Goal: Task Accomplishment & Management: Use online tool/utility

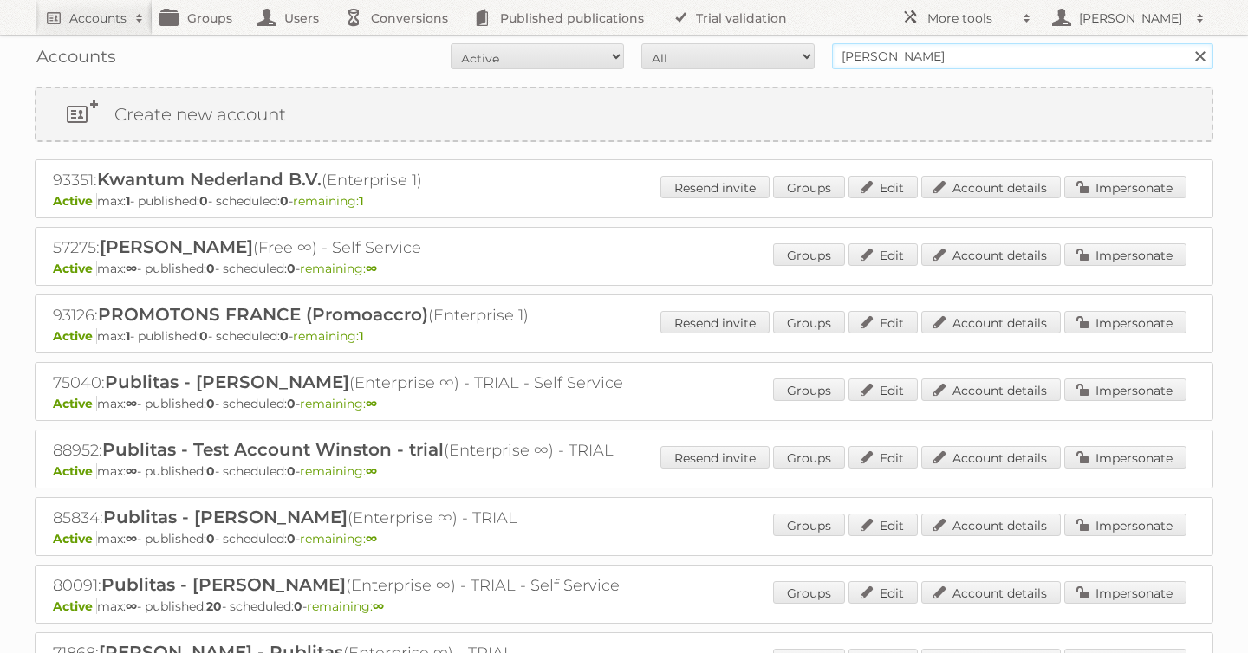
click at [914, 50] on input "[PERSON_NAME]" at bounding box center [1022, 56] width 381 height 26
type input "as [PERSON_NAME]"
click at [1186, 43] on input "Search" at bounding box center [1199, 56] width 26 height 26
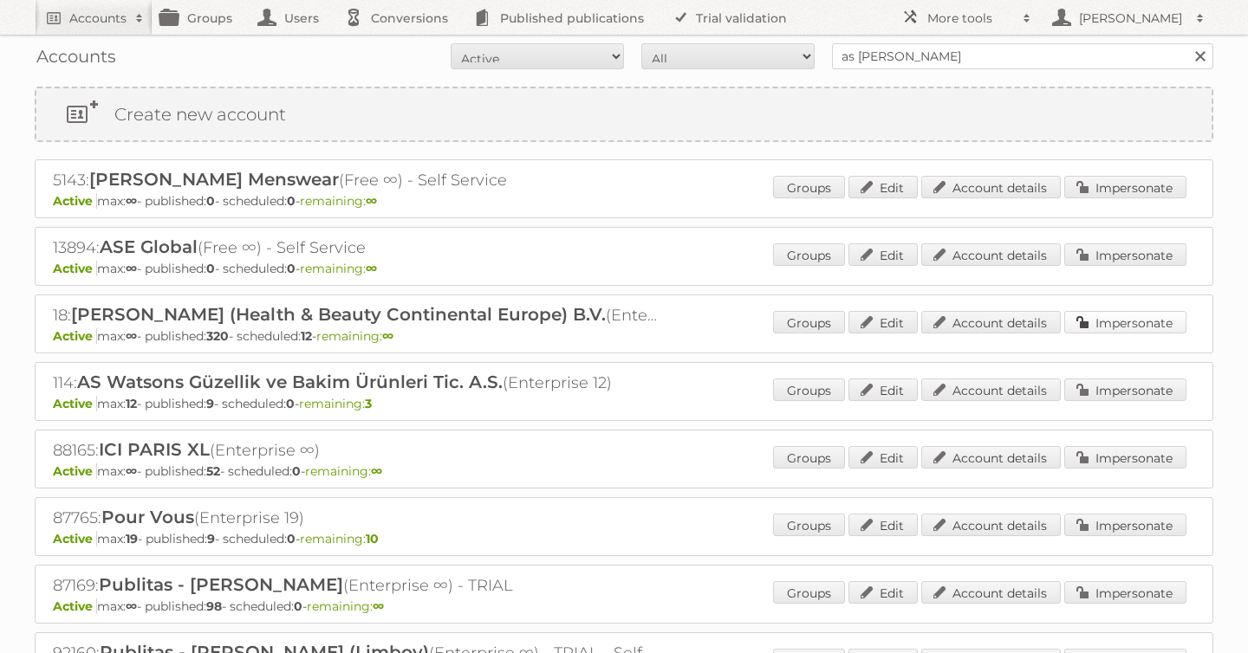
click at [1150, 323] on link "Impersonate" at bounding box center [1125, 322] width 122 height 23
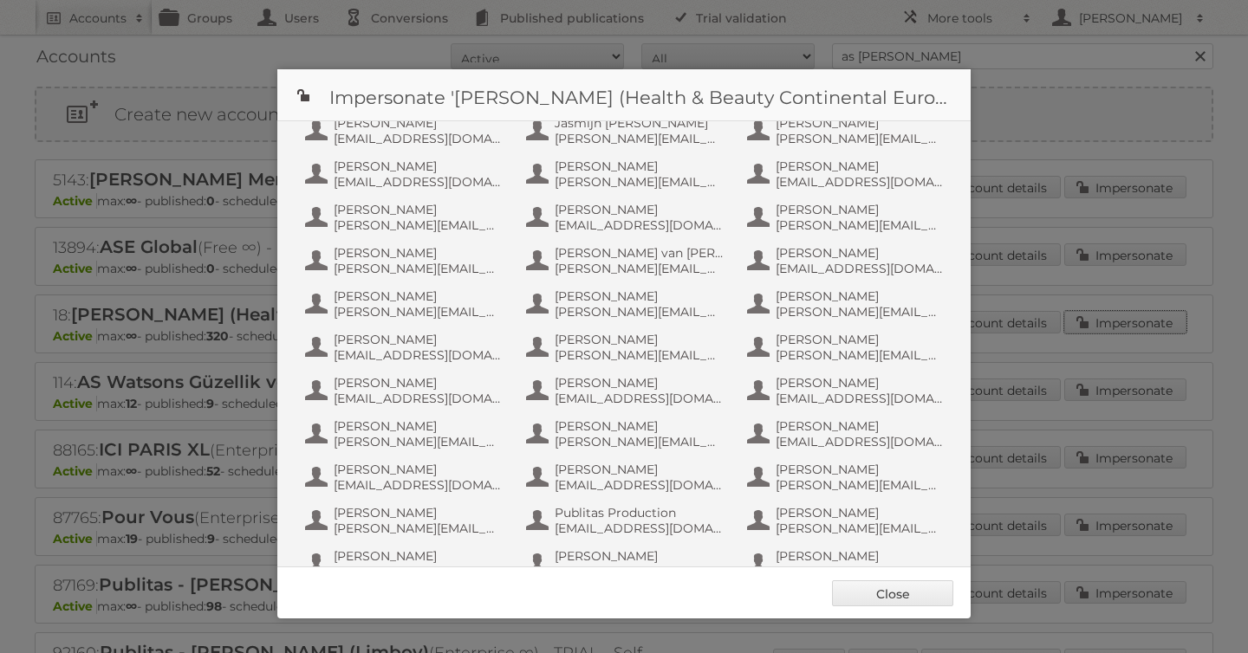
scroll to position [1083, 0]
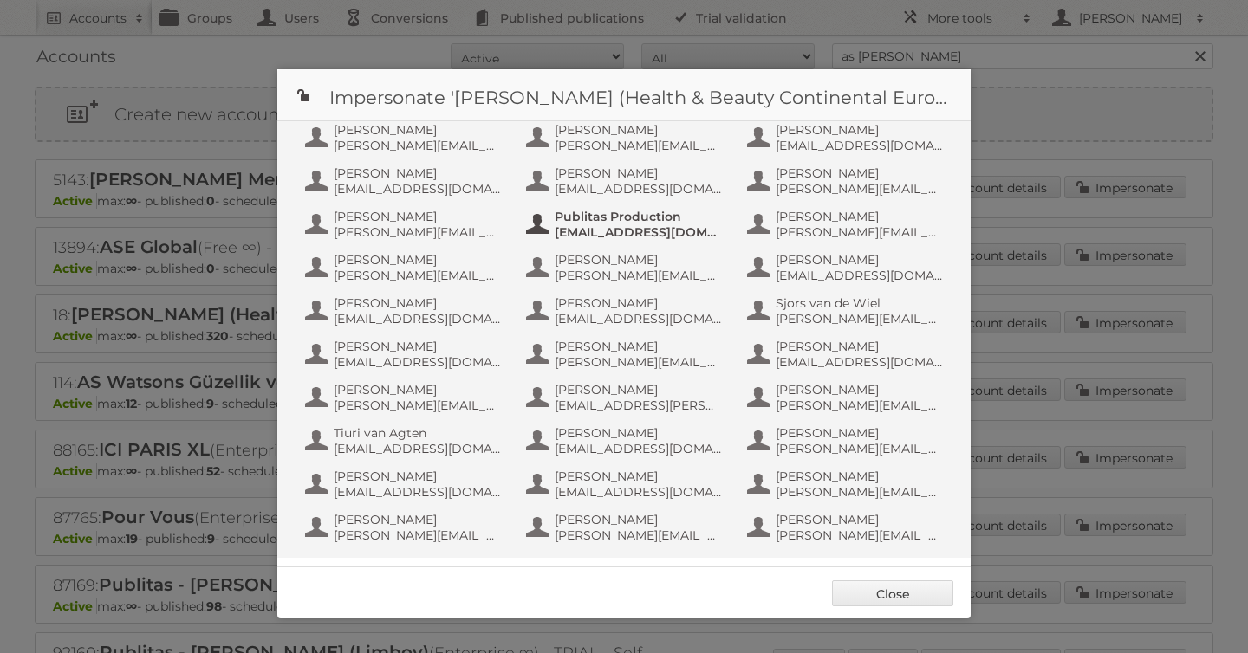
click at [600, 218] on span "Publitas Production" at bounding box center [638, 217] width 168 height 16
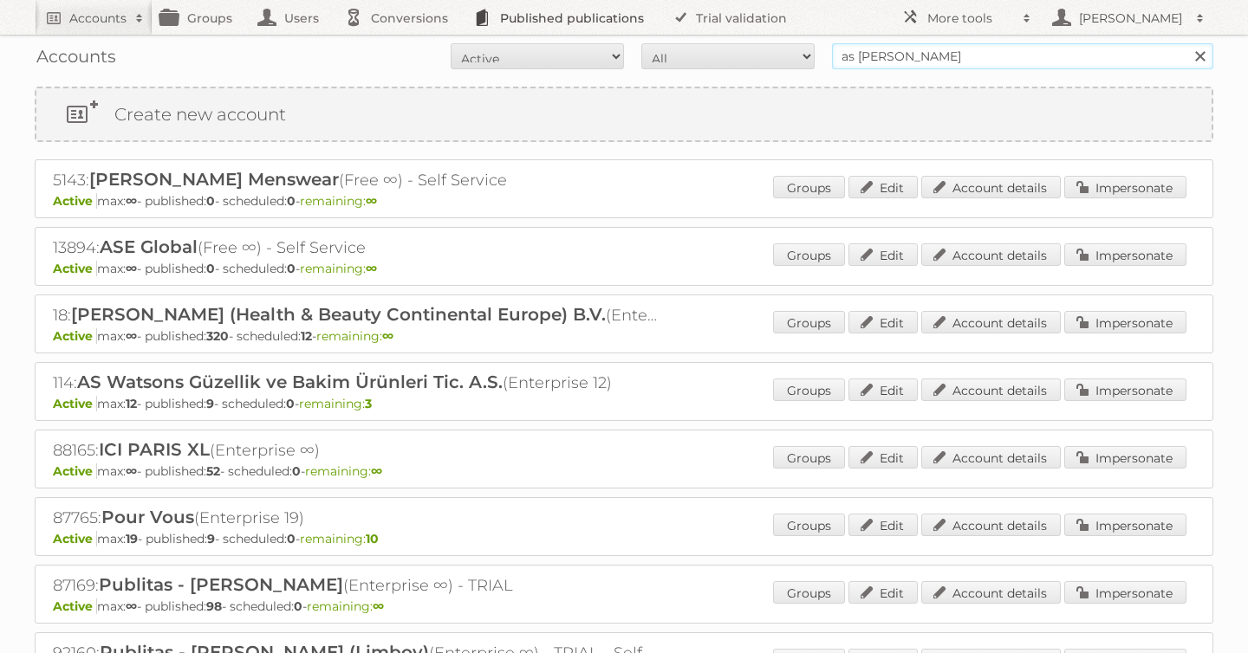
drag, startPoint x: 930, startPoint y: 59, endPoint x: 561, endPoint y: 29, distance: 371.2
click at [569, 29] on body "Accounts Search Advanced Search Create new account Groups Users Conversions Pub…" at bounding box center [624, 326] width 1248 height 653
type input "plus"
click at [1186, 43] on input "Search" at bounding box center [1199, 56] width 26 height 26
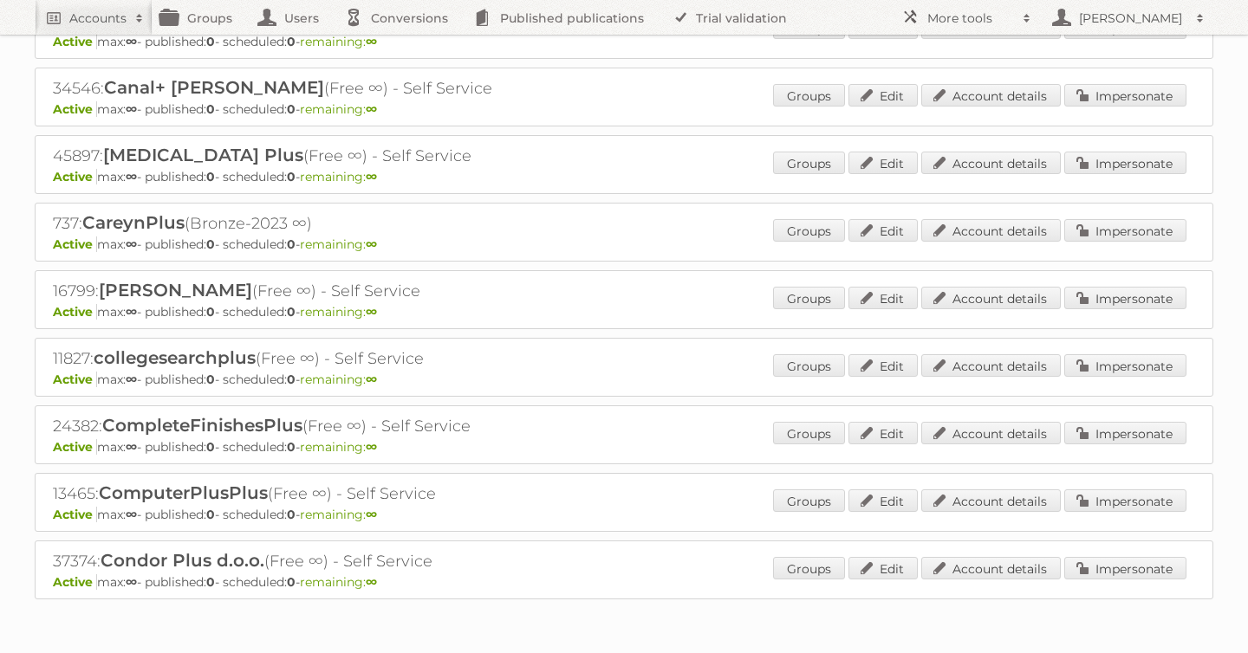
scroll to position [1297, 0]
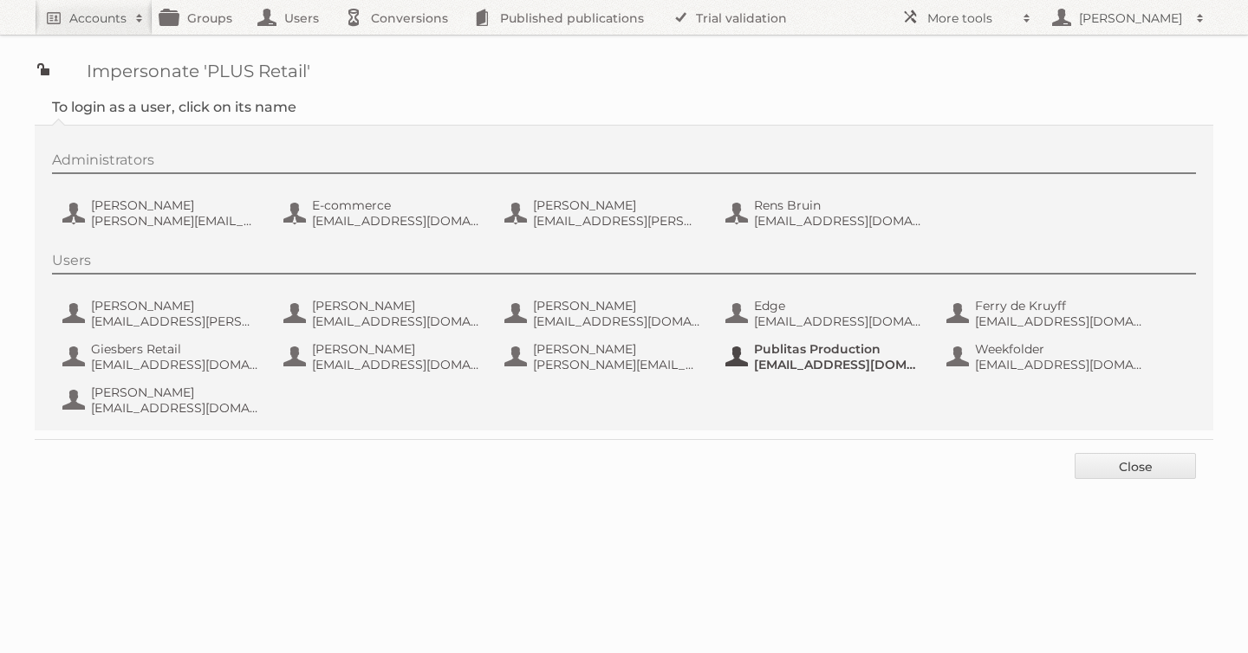
click at [843, 358] on span "fs+coop@publitas.com" at bounding box center [838, 365] width 168 height 16
